Goal: Task Accomplishment & Management: Manage account settings

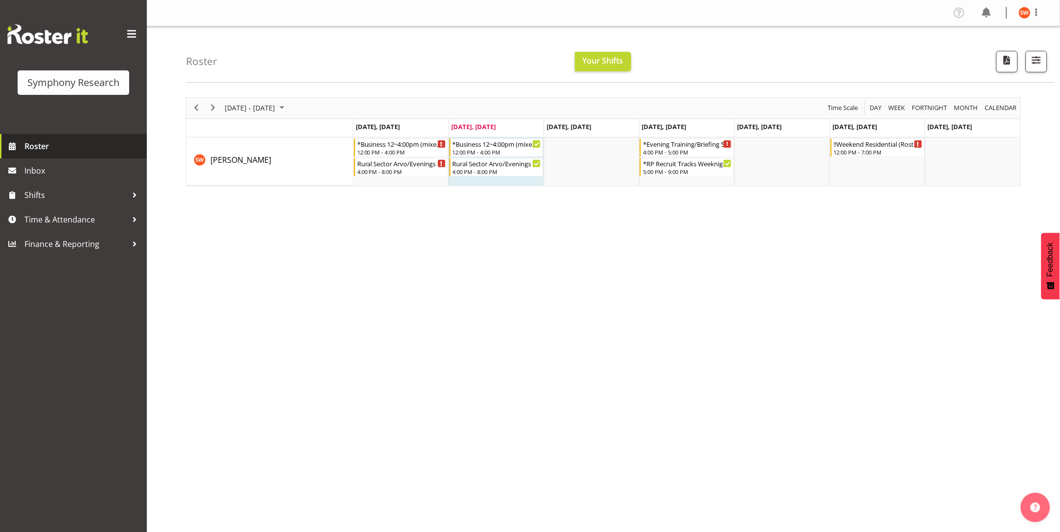
click at [33, 146] on span "Roster" at bounding box center [82, 146] width 117 height 15
click at [873, 171] on td "Timeline Week of September 30, 2025" at bounding box center [876, 161] width 95 height 48
click at [73, 215] on span "Time & Attendance" at bounding box center [75, 219] width 103 height 15
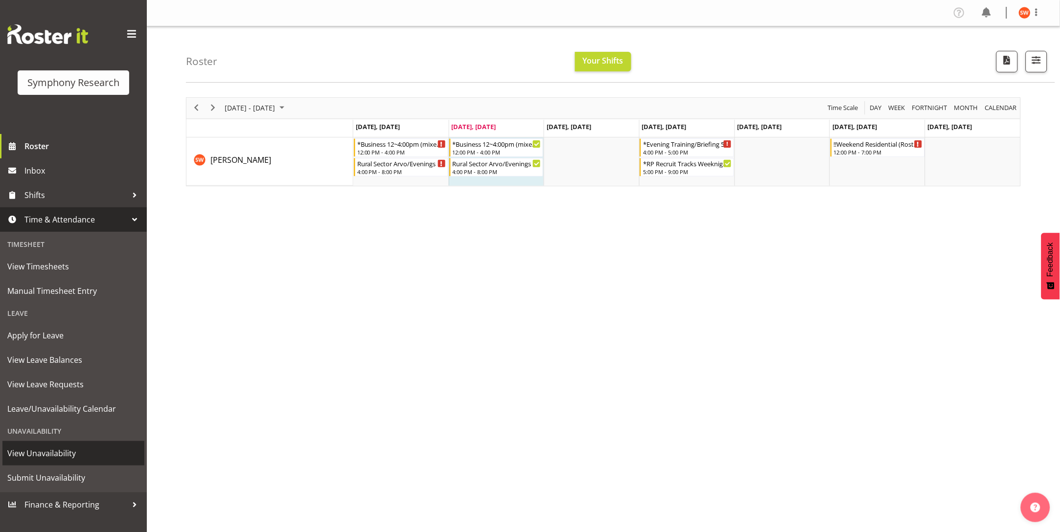
click at [45, 453] on span "View Unavailability" at bounding box center [73, 453] width 132 height 15
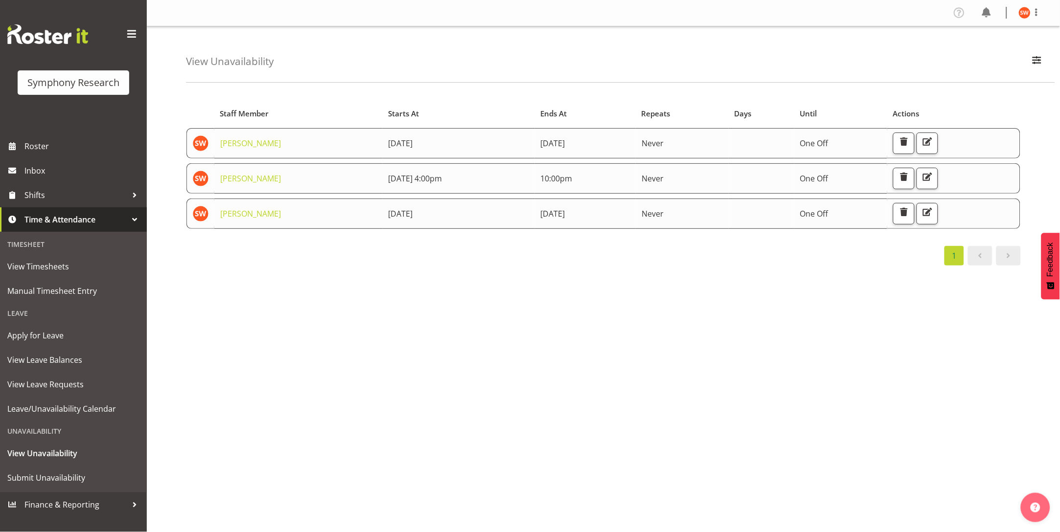
click at [408, 187] on td "9th October 2025 4:00pm" at bounding box center [459, 178] width 152 height 30
click at [197, 179] on img at bounding box center [201, 179] width 16 height 16
click at [265, 181] on link "[PERSON_NAME]" at bounding box center [250, 178] width 61 height 11
click at [37, 480] on span "Submit Unavailability" at bounding box center [73, 478] width 132 height 15
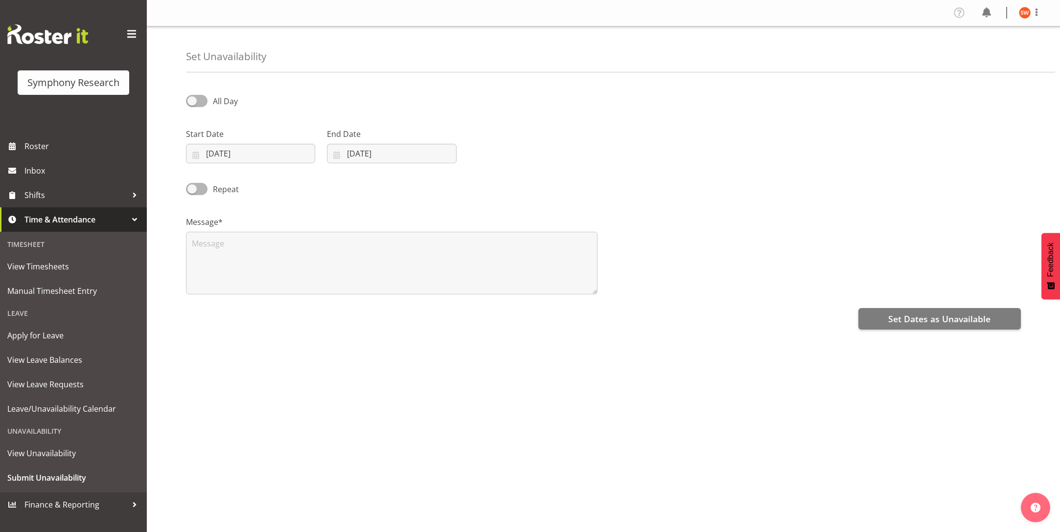
select select "8"
select select "2025"
click at [267, 155] on input "30/09/2025" at bounding box center [250, 154] width 129 height 20
click at [326, 186] on span at bounding box center [323, 182] width 10 height 12
select select "9"
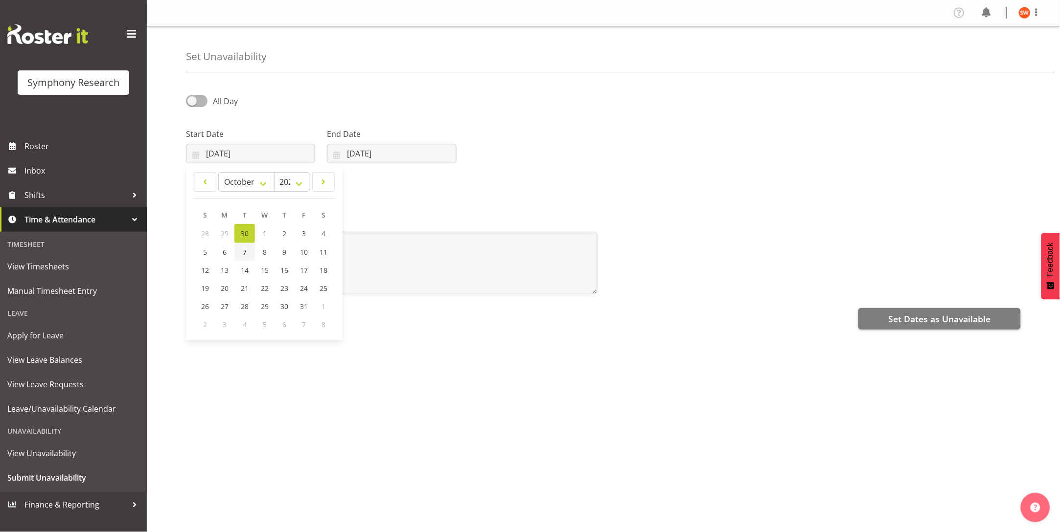
click at [245, 257] on link "7" at bounding box center [244, 252] width 21 height 18
type input "07/10/2025"
click at [405, 155] on input "30/09/2025" at bounding box center [391, 154] width 129 height 20
click at [464, 180] on span at bounding box center [463, 182] width 12 height 12
click at [465, 180] on span at bounding box center [463, 182] width 12 height 12
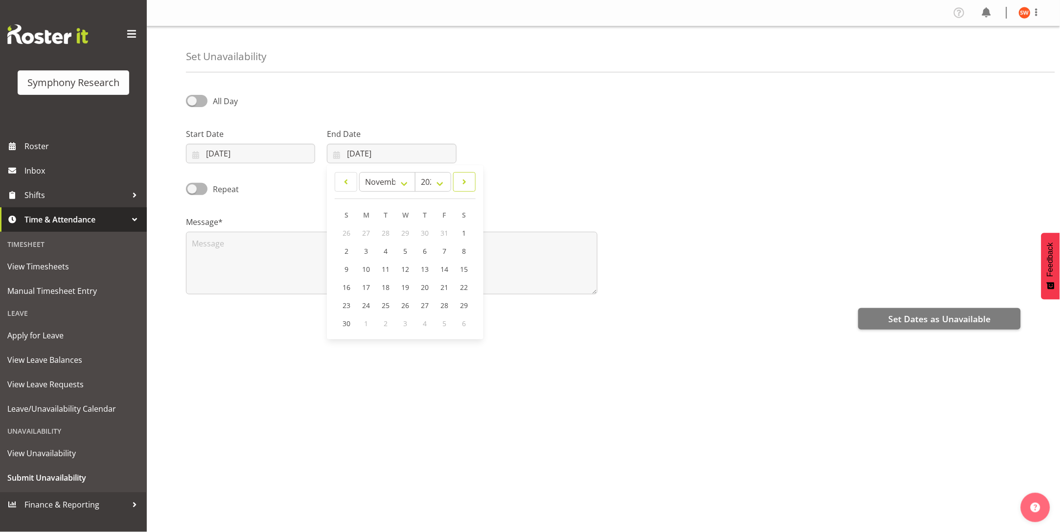
click at [465, 180] on span at bounding box center [464, 182] width 10 height 12
click at [343, 181] on span at bounding box center [346, 182] width 10 height 12
click at [464, 187] on span at bounding box center [464, 182] width 10 height 12
select select "11"
click at [389, 251] on link "9" at bounding box center [386, 251] width 20 height 18
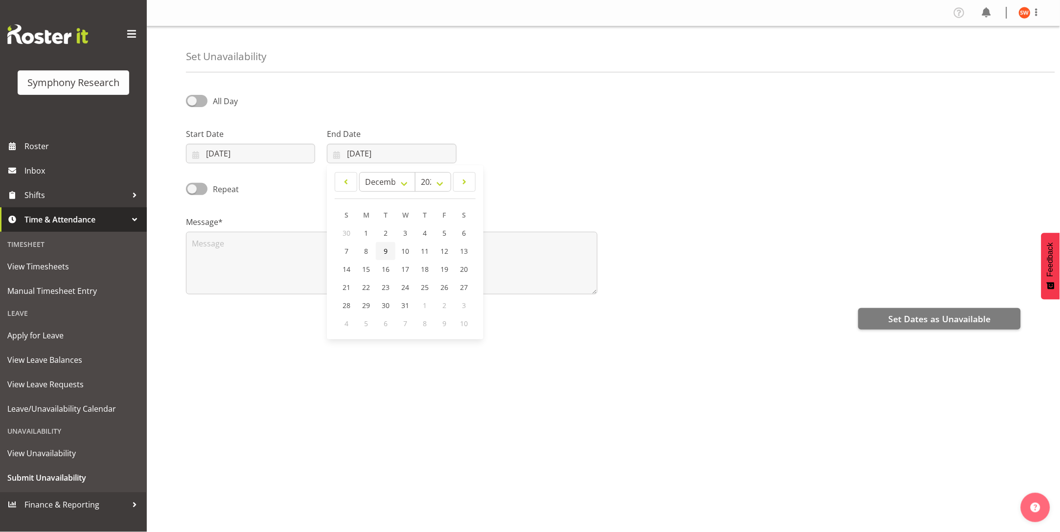
type input "09/12/2025"
click at [204, 187] on span at bounding box center [197, 189] width 22 height 12
click at [192, 187] on input "Repeat" at bounding box center [189, 189] width 6 height 6
checkbox input "true"
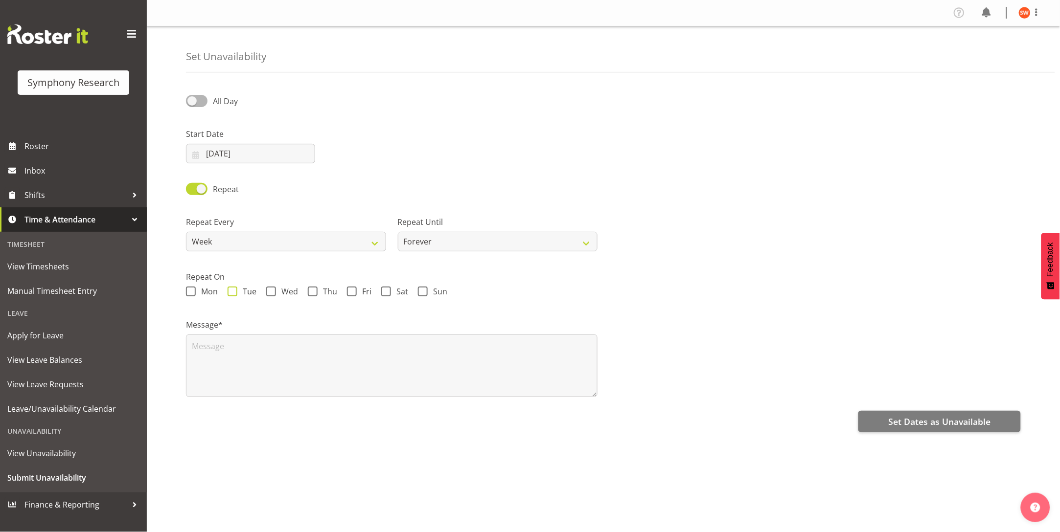
click at [236, 293] on span at bounding box center [232, 292] width 10 height 10
click at [234, 293] on input "Tue" at bounding box center [230, 292] width 6 height 6
checkbox input "true"
click at [579, 248] on select "Forever On a date" at bounding box center [498, 242] width 200 height 20
select select "date"
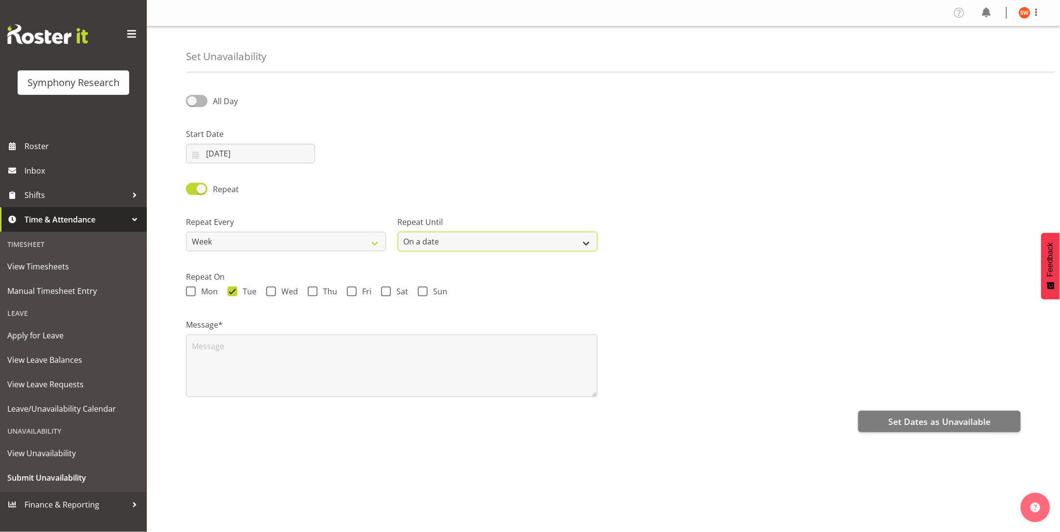
click at [398, 232] on select "Forever On a date" at bounding box center [498, 242] width 200 height 20
select select "8"
select select "2025"
click at [664, 244] on input "30/09/2025" at bounding box center [709, 242] width 200 height 20
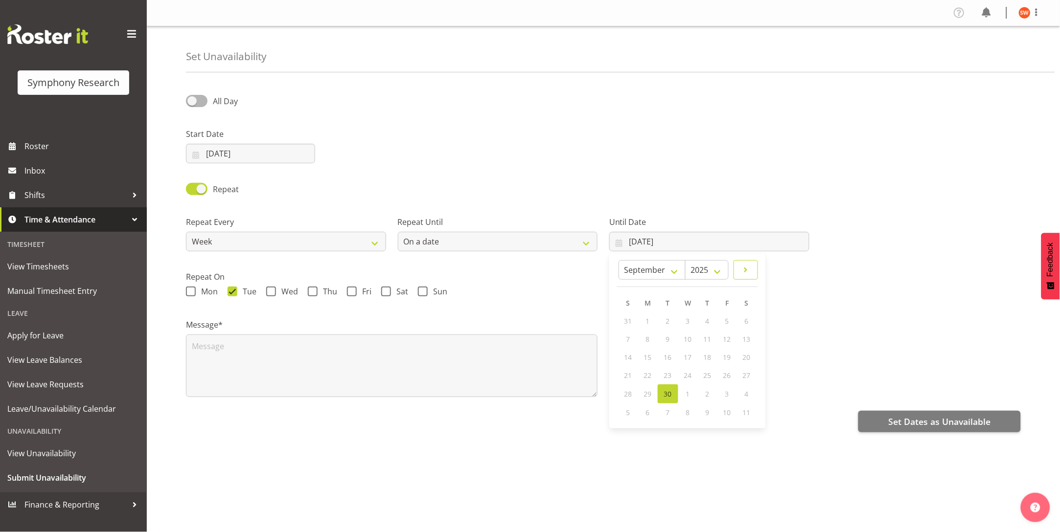
click at [752, 272] on link at bounding box center [745, 270] width 24 height 20
click at [746, 271] on span at bounding box center [746, 270] width 12 height 12
click at [771, 272] on span at bounding box center [768, 270] width 12 height 12
select select "11"
click at [681, 339] on link "9" at bounding box center [679, 339] width 20 height 18
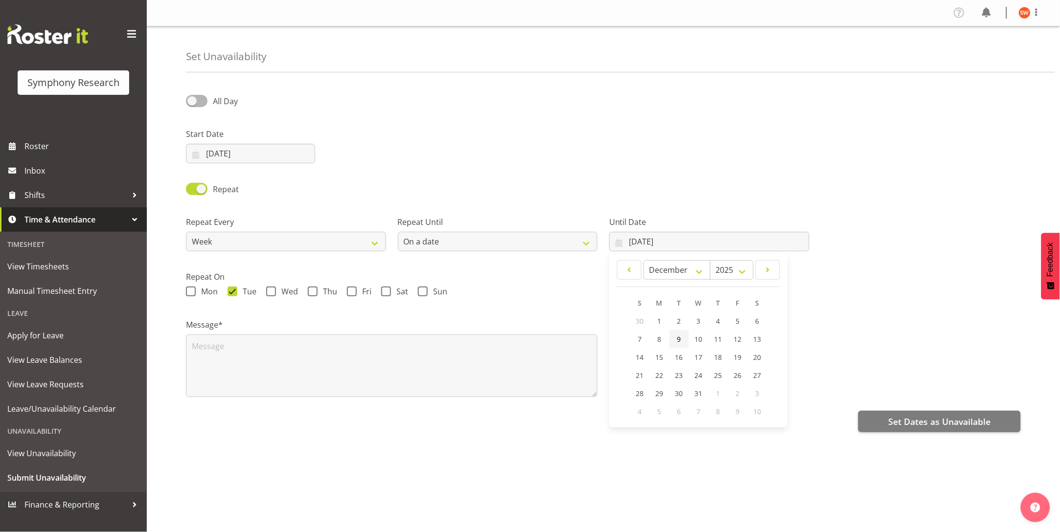
type input "09/12/2025"
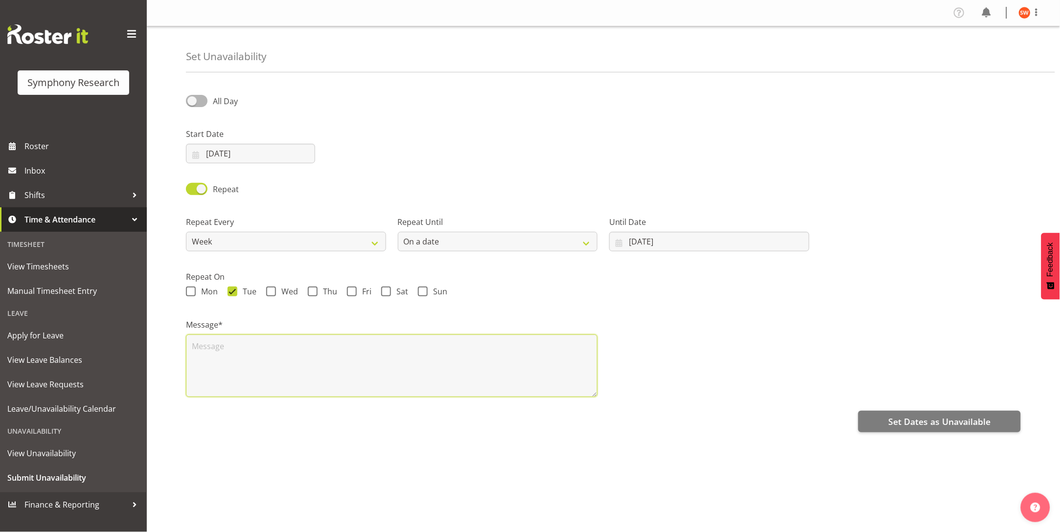
click at [371, 354] on textarea at bounding box center [391, 366] width 411 height 63
type textarea "volunteer night"
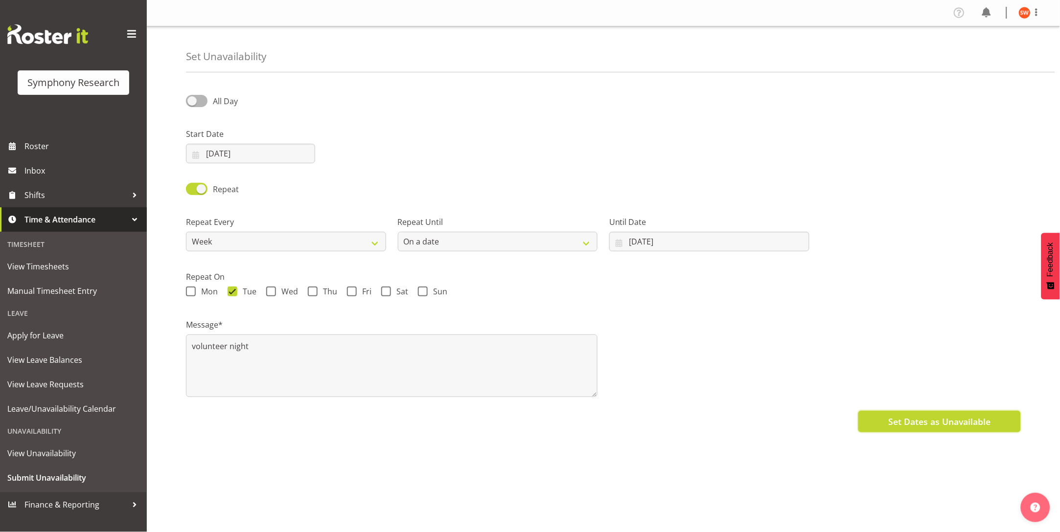
click at [939, 422] on span "Set Dates as Unavailable" at bounding box center [939, 421] width 102 height 13
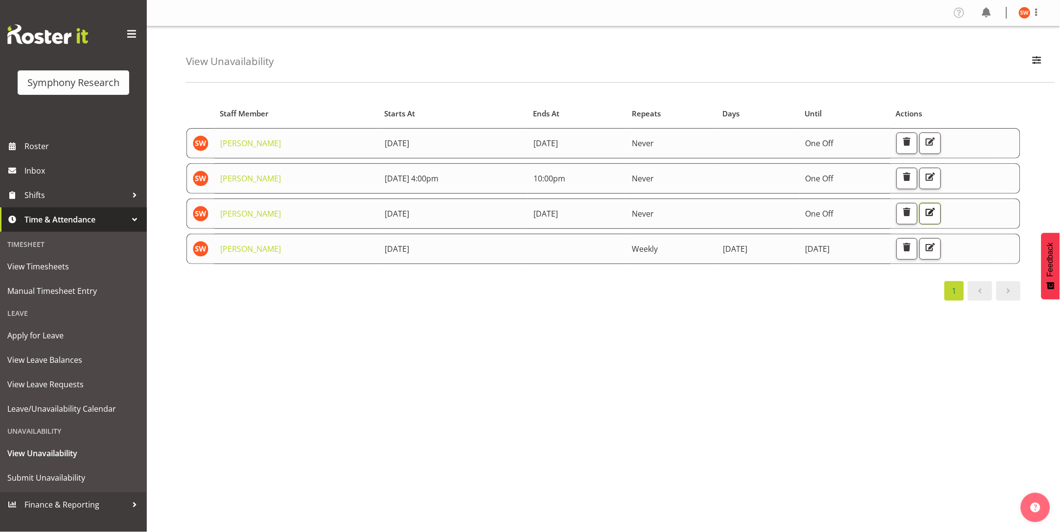
click at [936, 214] on span "button" at bounding box center [930, 212] width 13 height 13
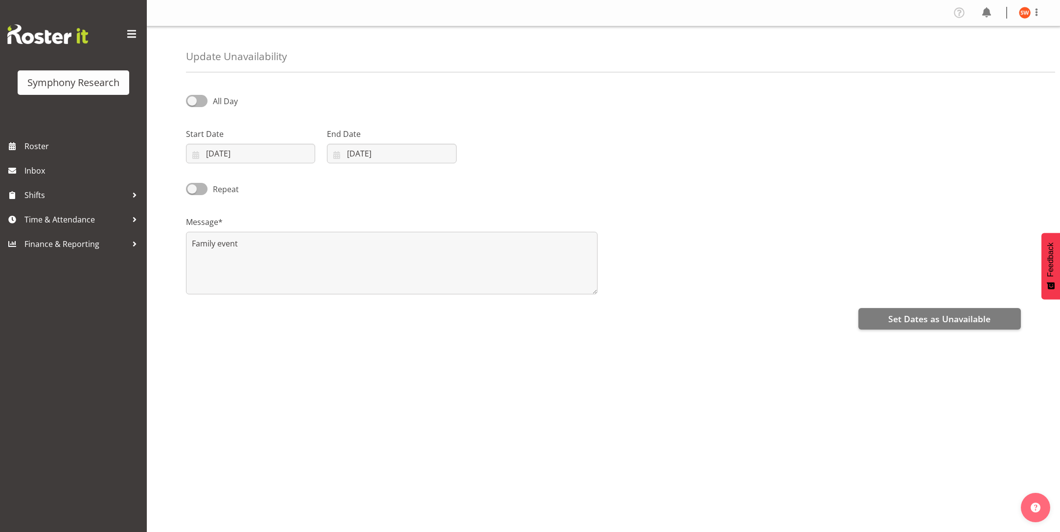
select select "9"
select select "2025"
click at [227, 158] on input "24/10/2025" at bounding box center [250, 154] width 129 height 20
click at [287, 291] on span "23" at bounding box center [284, 288] width 8 height 9
type input "23/10/2025"
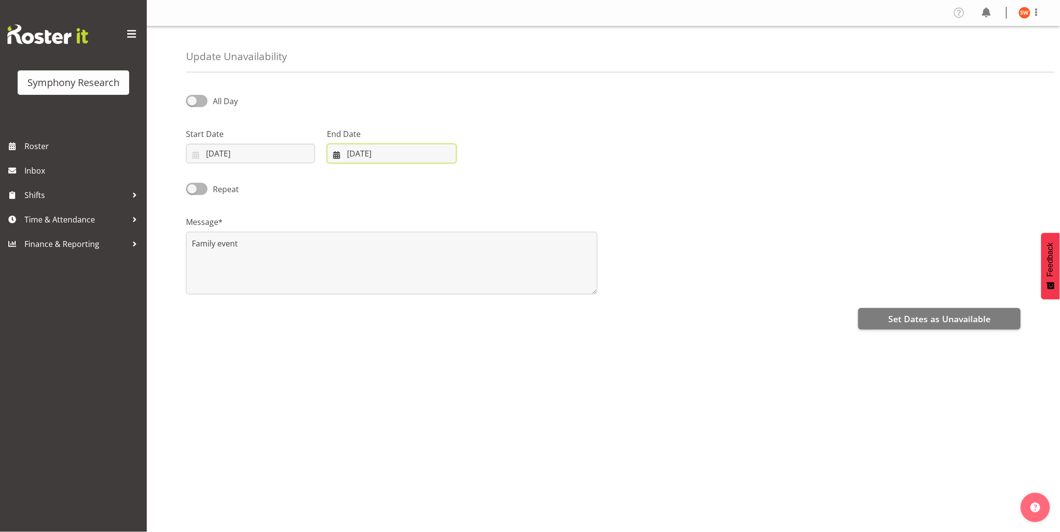
click at [410, 148] on input "26/10/2025" at bounding box center [391, 154] width 129 height 20
click at [569, 355] on div "All Day Start Date 23/10/2025 January February March April May June July August…" at bounding box center [623, 275] width 874 height 391
click at [930, 317] on span "Set Dates as Unavailable" at bounding box center [939, 319] width 102 height 13
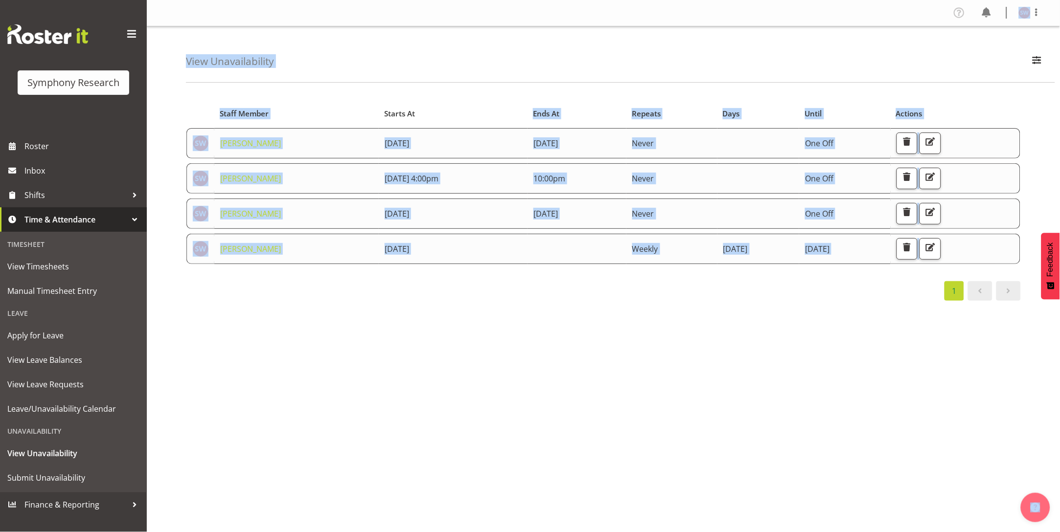
drag, startPoint x: 1043, startPoint y: 311, endPoint x: 1069, endPoint y: -24, distance: 336.6
click at [1059, 0] on html "Symphony Research Roster Inbox Shifts Time & Attendance Timesheet View Timeshee…" at bounding box center [530, 266] width 1060 height 532
click at [636, 343] on div "Starts At Staff Member Starts At Ends At Repeats Days Until Actions Shannon Whe…" at bounding box center [623, 285] width 874 height 391
click at [789, 351] on div "Starts At Staff Member Starts At Ends At Repeats Days Until Actions Shannon Whe…" at bounding box center [623, 285] width 874 height 391
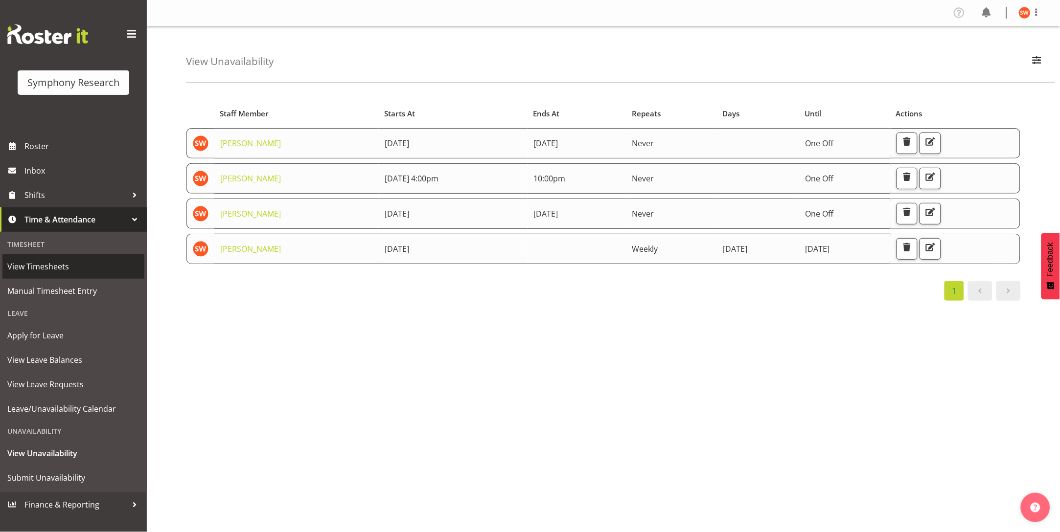
click at [43, 269] on span "View Timesheets" at bounding box center [73, 266] width 132 height 15
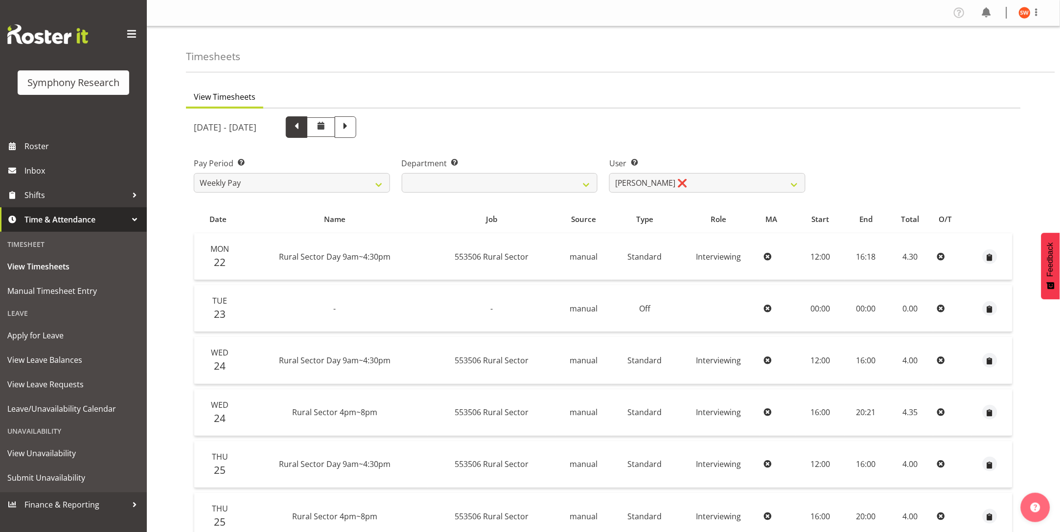
click at [303, 132] on span at bounding box center [296, 126] width 13 height 13
select select
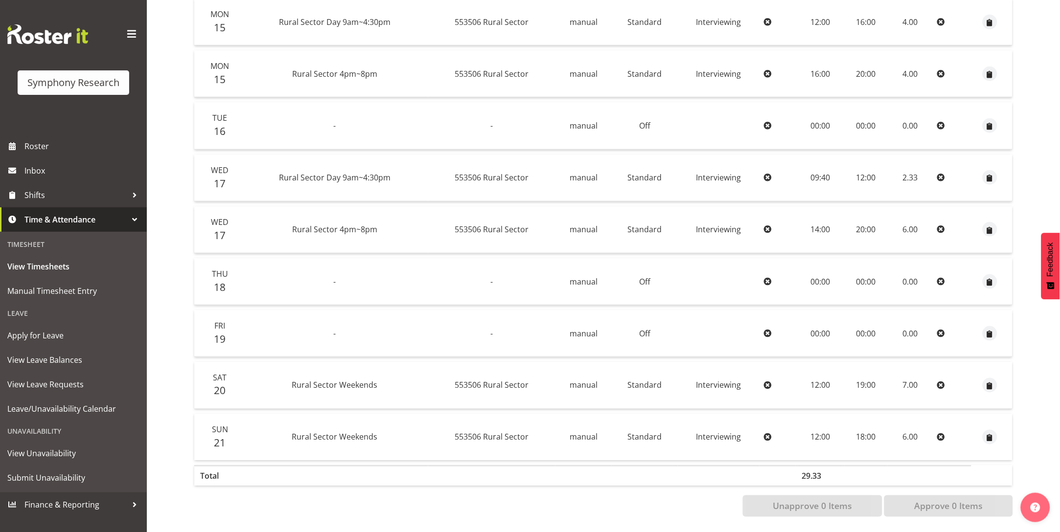
scroll to position [244, 0]
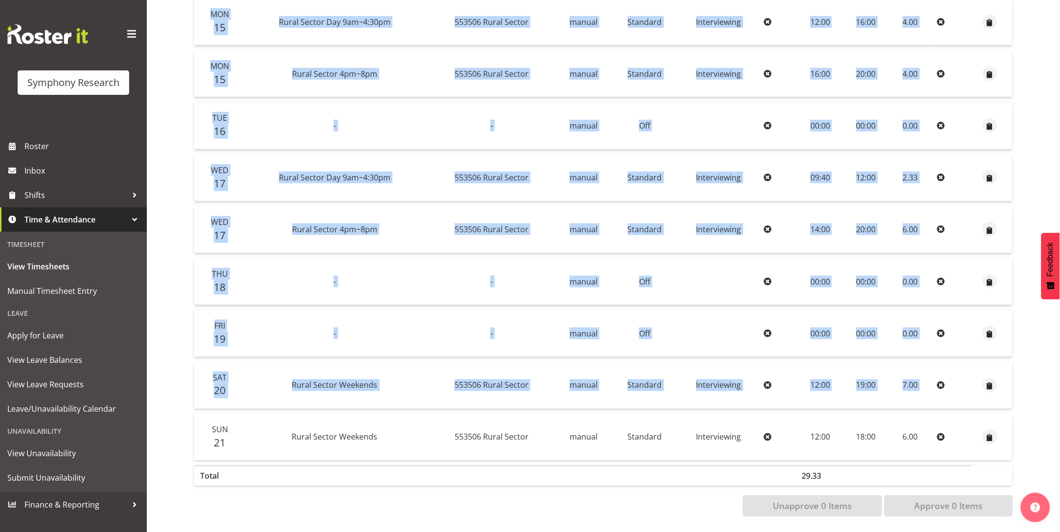
drag, startPoint x: 941, startPoint y: 371, endPoint x: 1049, endPoint y: 358, distance: 108.9
click at [1049, 358] on div "View Timesheets September 15th - September 21st 2025 Pay Period Select which pa…" at bounding box center [623, 188] width 874 height 687
click at [1049, 357] on div "View Timesheets September 15th - September 21st 2025 Pay Period Select which pa…" at bounding box center [623, 188] width 874 height 687
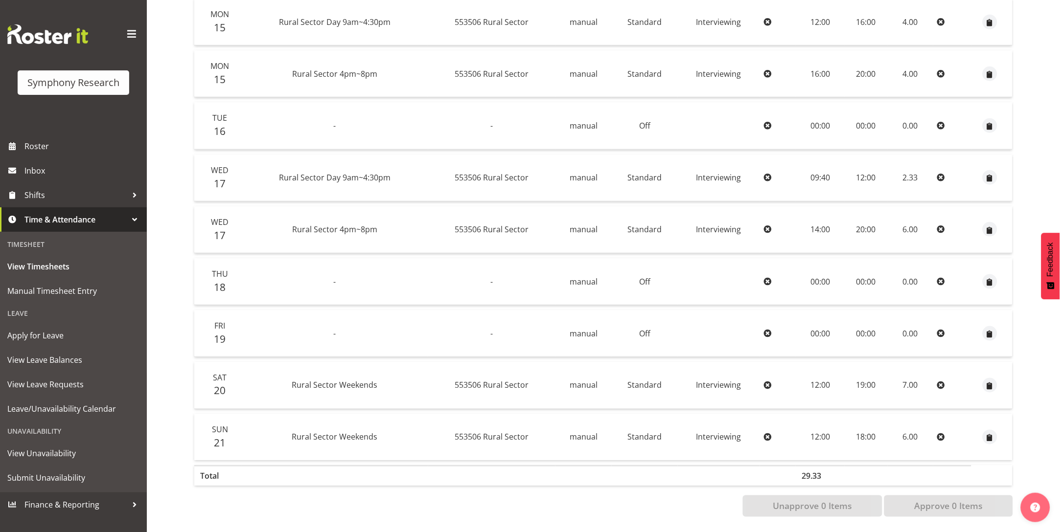
click at [940, 382] on icon at bounding box center [941, 386] width 8 height 8
click at [938, 382] on icon at bounding box center [941, 386] width 8 height 8
click at [940, 382] on icon at bounding box center [941, 386] width 8 height 8
click at [993, 381] on span "button" at bounding box center [989, 386] width 11 height 11
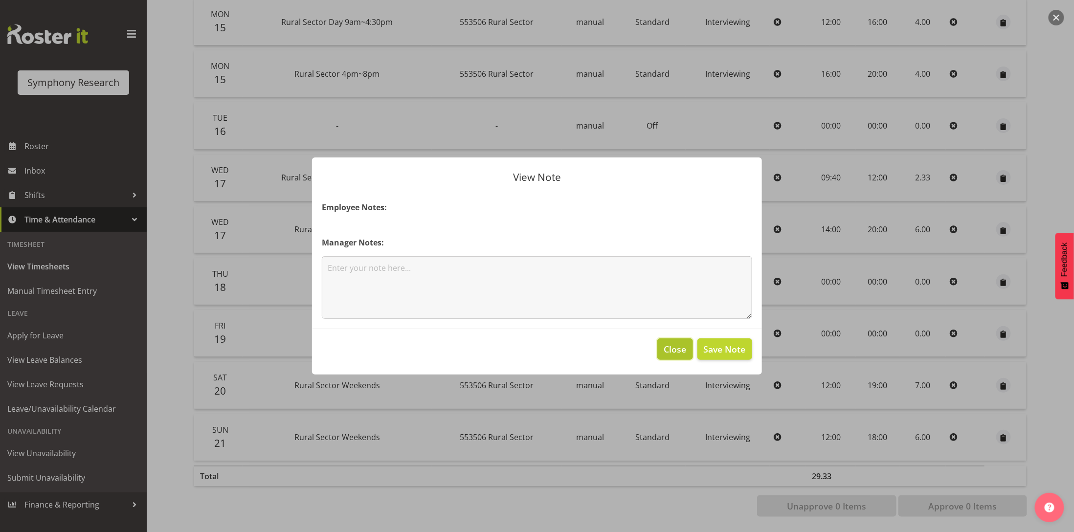
click at [675, 355] on span "Close" at bounding box center [675, 349] width 23 height 13
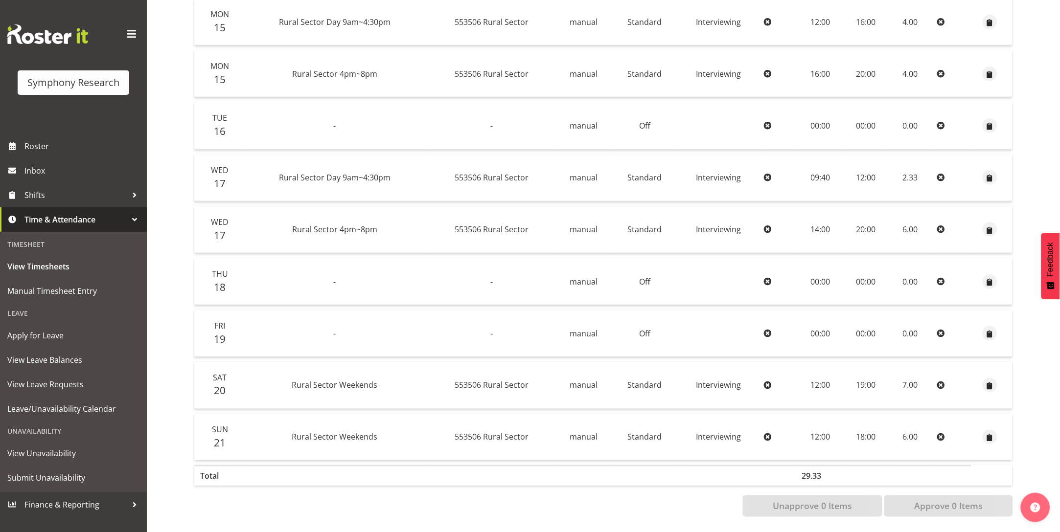
click at [764, 382] on icon at bounding box center [768, 386] width 8 height 8
click at [216, 384] on span "20" at bounding box center [220, 391] width 12 height 14
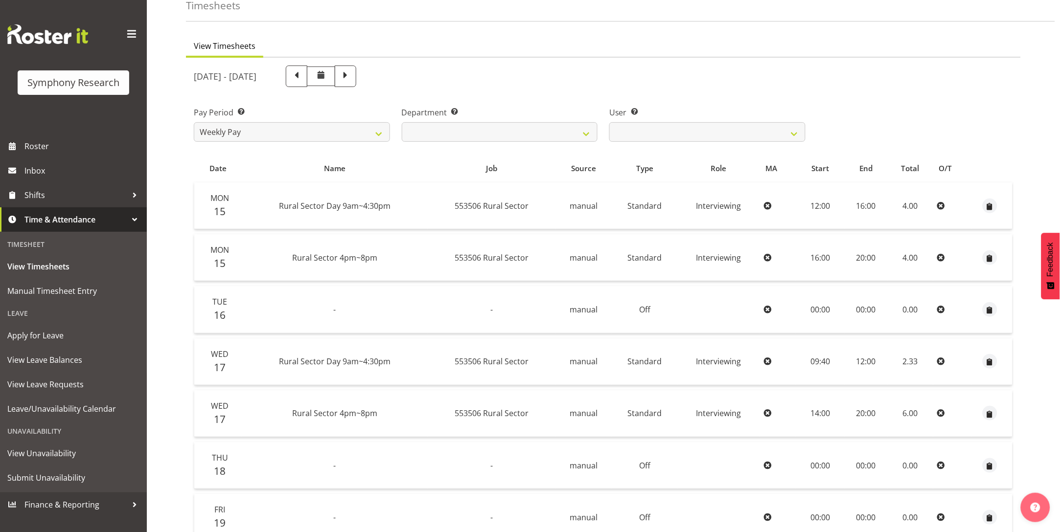
scroll to position [0, 0]
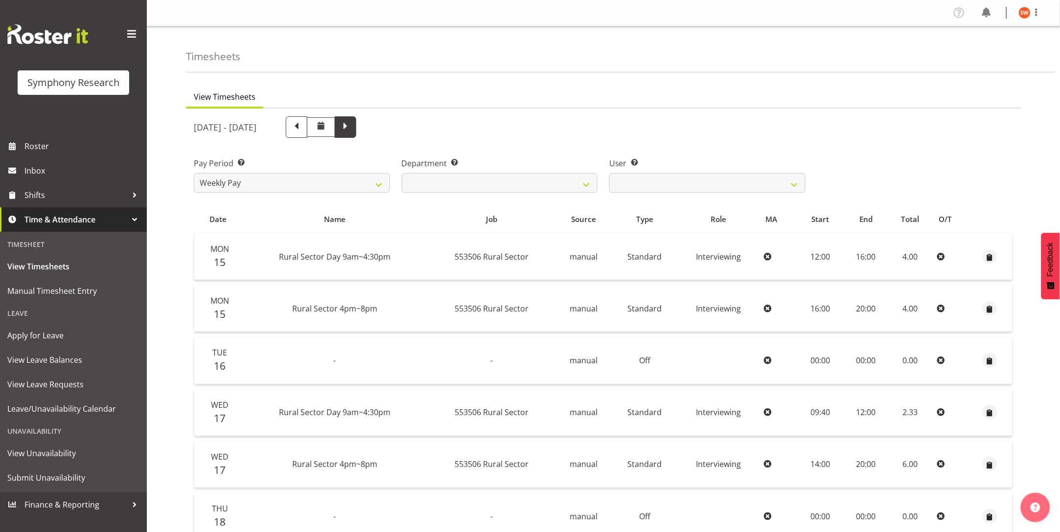
click at [352, 130] on span at bounding box center [345, 126] width 13 height 13
select select
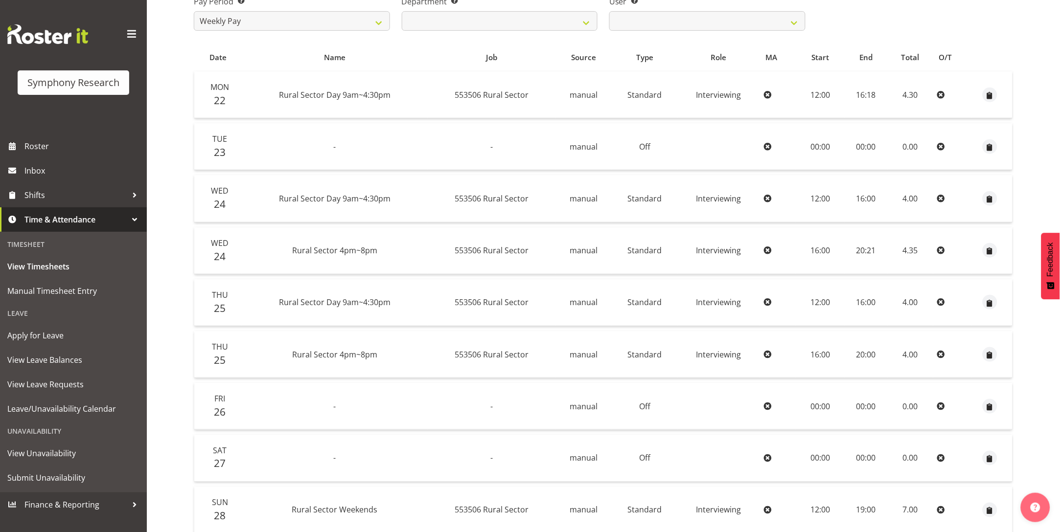
scroll to position [244, 0]
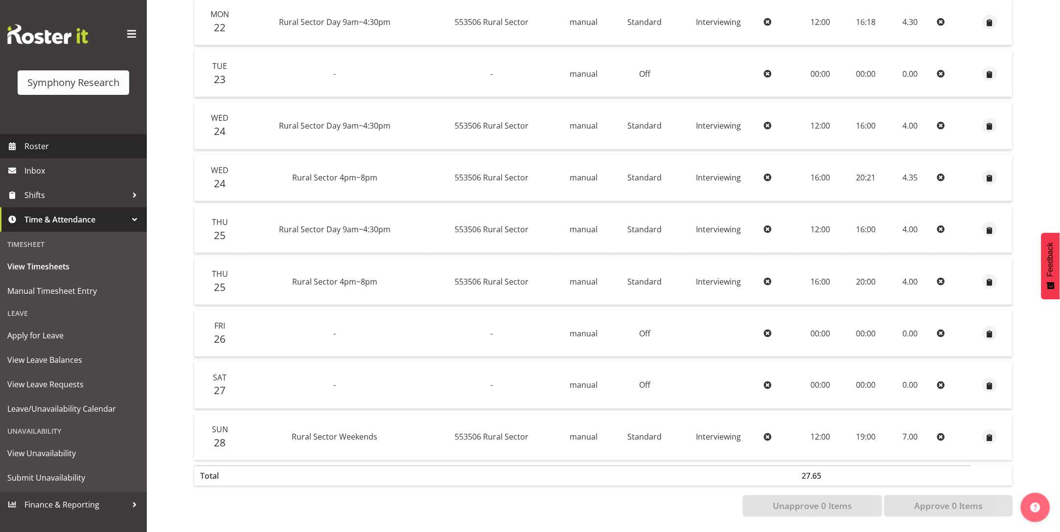
click at [33, 144] on span "Roster" at bounding box center [82, 146] width 117 height 15
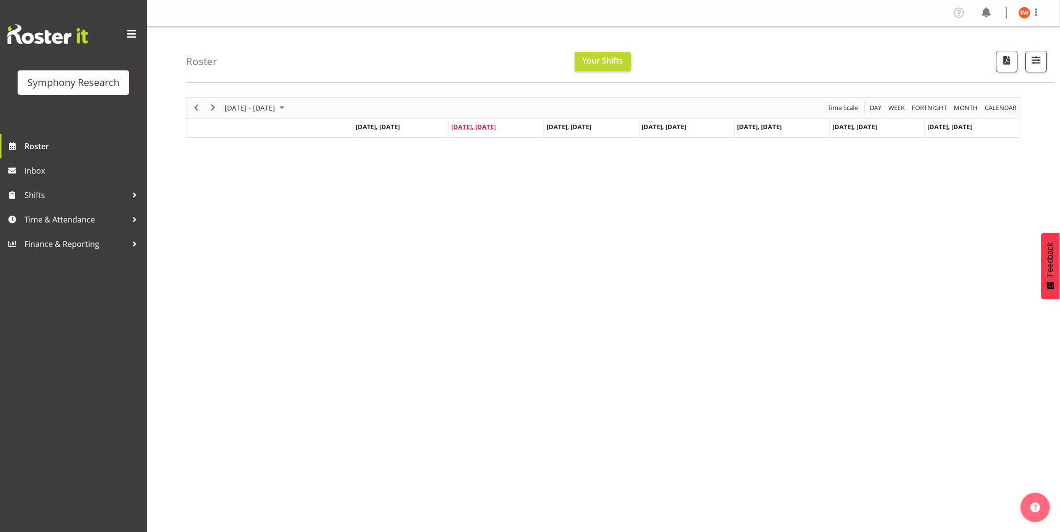
click at [475, 129] on span "[DATE], [DATE]" at bounding box center [474, 126] width 45 height 9
click at [484, 129] on span "[DATE], [DATE]" at bounding box center [474, 126] width 45 height 9
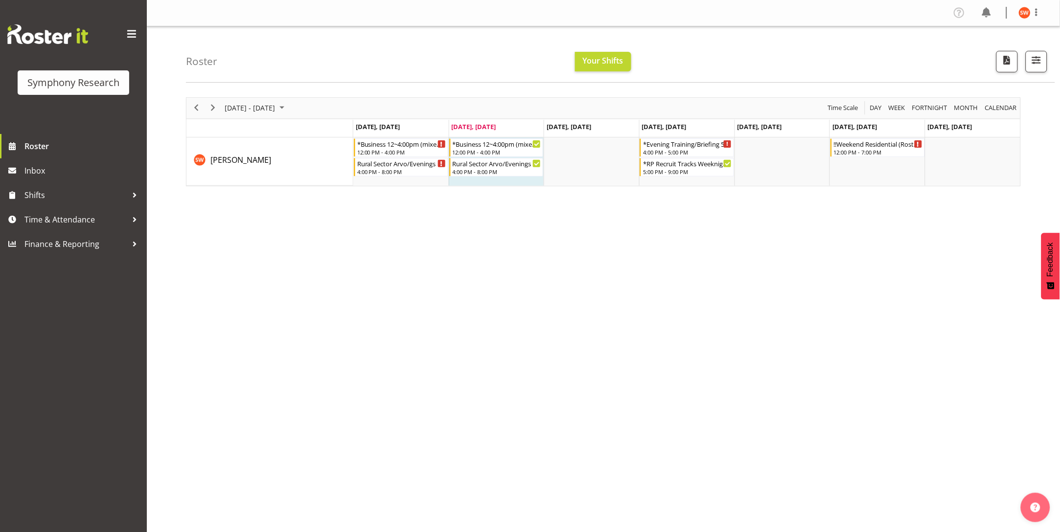
click at [732, 244] on div "[DATE] - [DATE] [DATE] Day Week Fortnight Month calendar Month Agenda Time Scal…" at bounding box center [623, 285] width 874 height 391
click at [486, 141] on div "*Business 12~4:00pm (mixed shift start times)" at bounding box center [496, 143] width 89 height 10
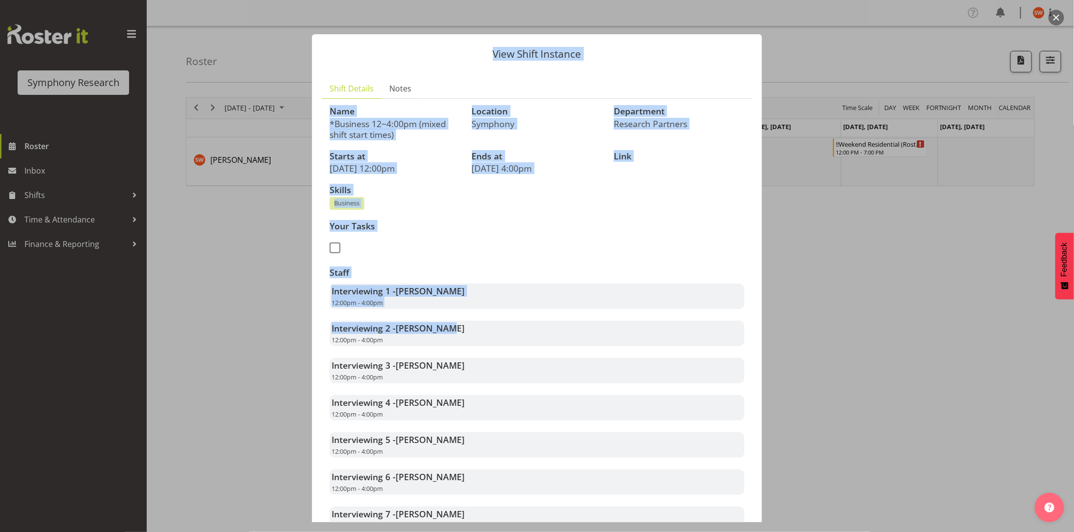
drag, startPoint x: 772, startPoint y: 279, endPoint x: 758, endPoint y: 324, distance: 47.3
click at [758, 324] on div "View Shift Instance Shift Details Notes Name *Business 12~4:00pm (mixed shift s…" at bounding box center [537, 266] width 1074 height 532
click at [605, 218] on div "Name *Business 12~4:00pm (mixed shift start times) Location Symphony Department…" at bounding box center [537, 375] width 427 height 549
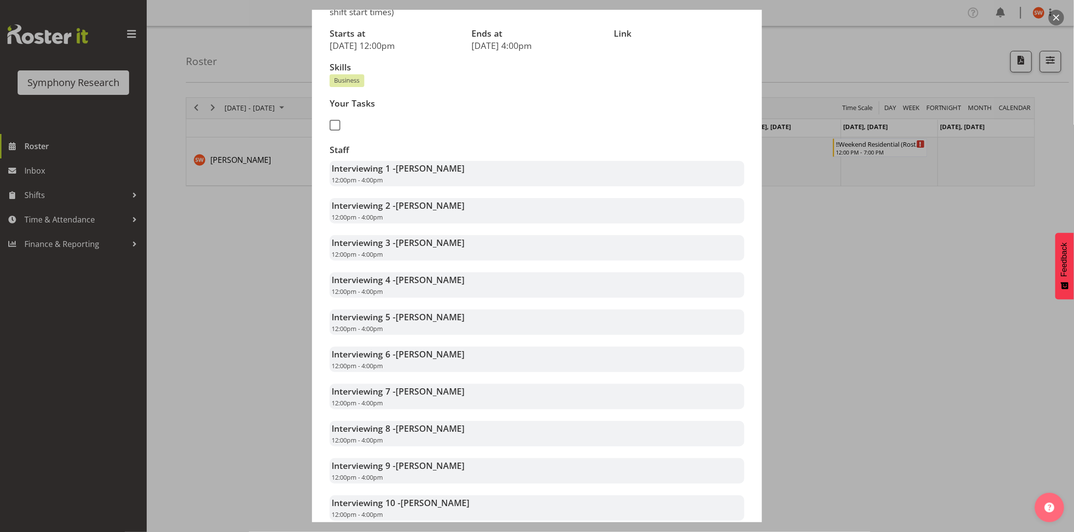
scroll to position [185, 0]
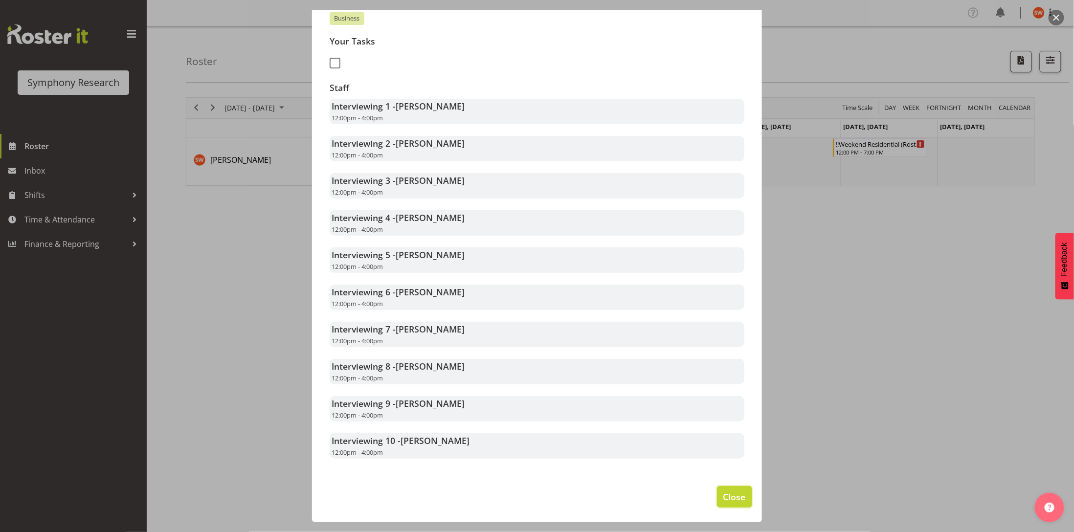
click at [723, 500] on span "Close" at bounding box center [734, 497] width 23 height 13
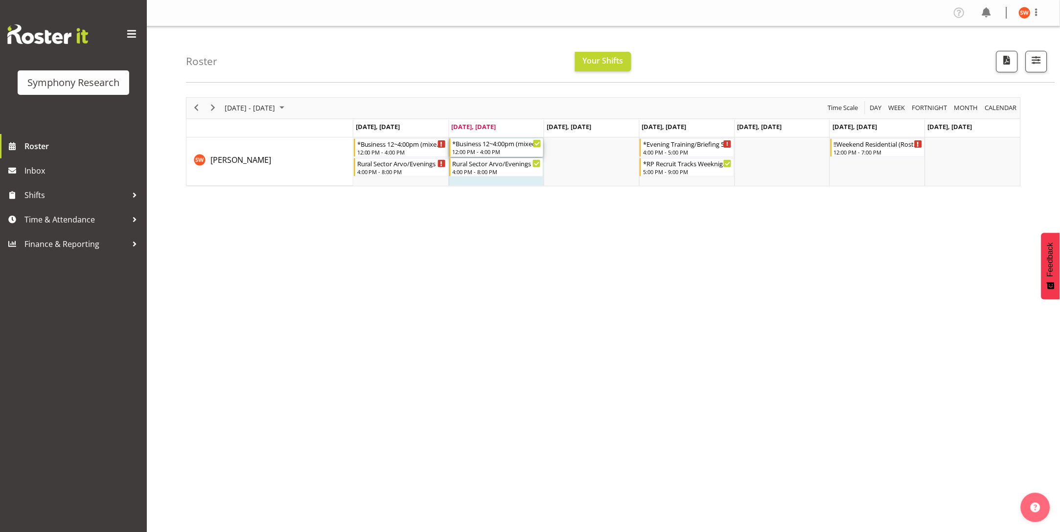
click at [499, 147] on div "*Business 12~4:00pm (mixed shift start times)" at bounding box center [496, 143] width 89 height 10
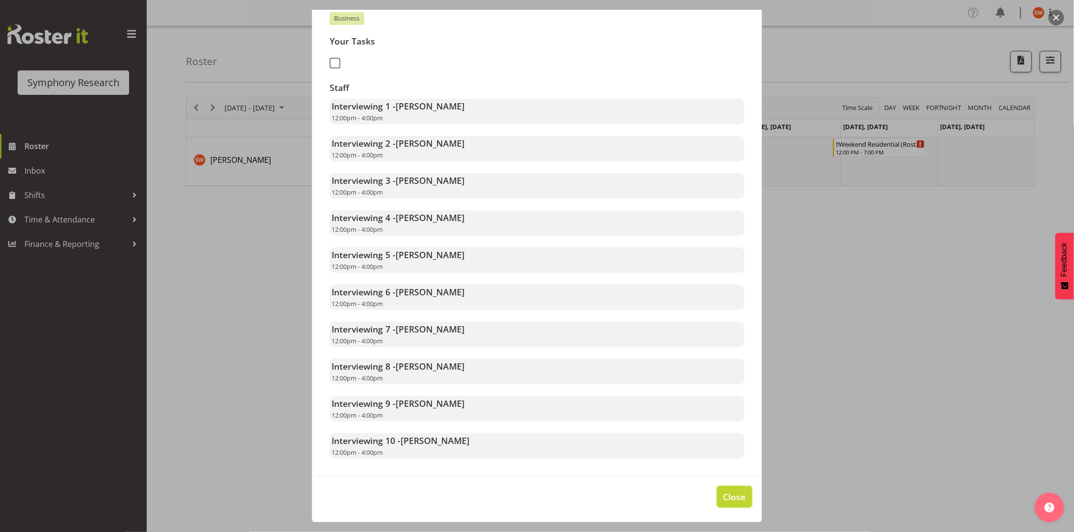
click at [723, 498] on span "Close" at bounding box center [734, 497] width 23 height 13
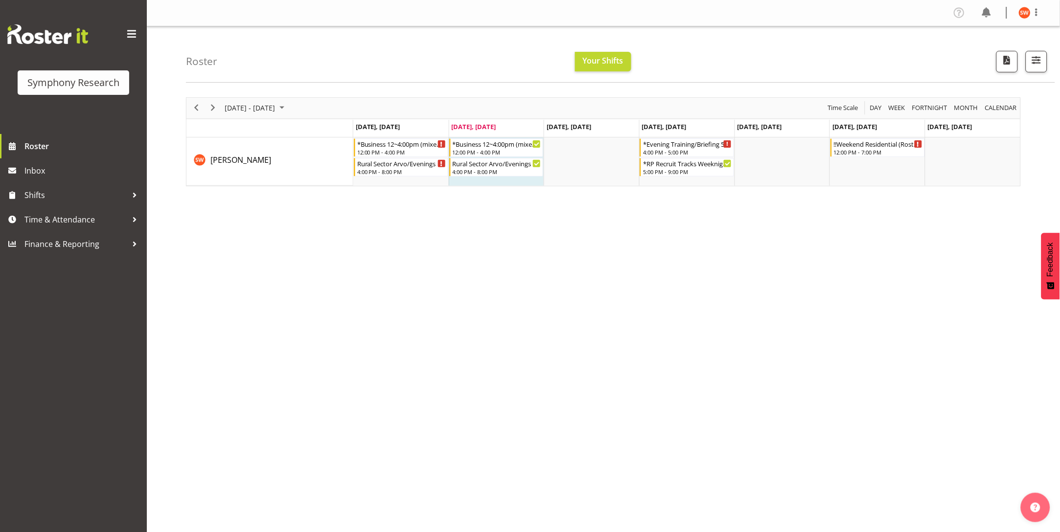
click at [875, 392] on div "[DATE] - [DATE] [DATE] Day Week Fortnight Month calendar Month Agenda Time Scal…" at bounding box center [623, 285] width 874 height 391
click at [186, 329] on div "[DATE] - [DATE] [DATE] Day Week Fortnight Month calendar Month Agenda Time Scal…" at bounding box center [623, 285] width 874 height 391
drag, startPoint x: 534, startPoint y: 144, endPoint x: 542, endPoint y: 165, distance: 22.0
click at [535, 152] on div "*Business 12~4:00pm (mixed shift start times) 12:00 PM - 4:00 PM" at bounding box center [496, 147] width 94 height 19
